Goal: Task Accomplishment & Management: Manage account settings

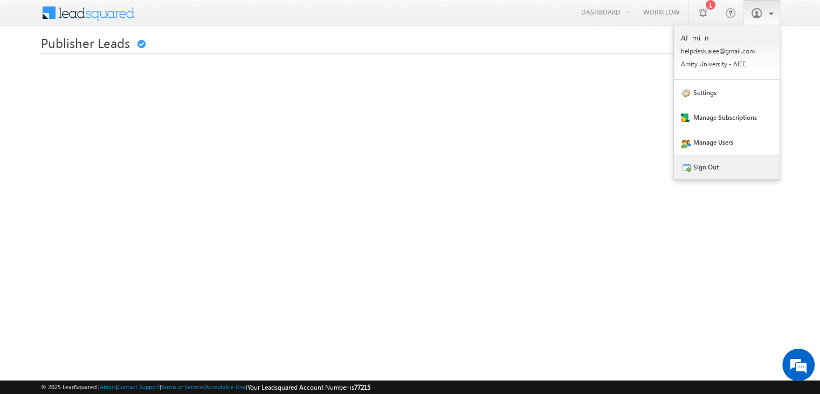
click at [705, 169] on link "Sign Out" at bounding box center [727, 166] width 106 height 25
